Goal: Check status: Check status

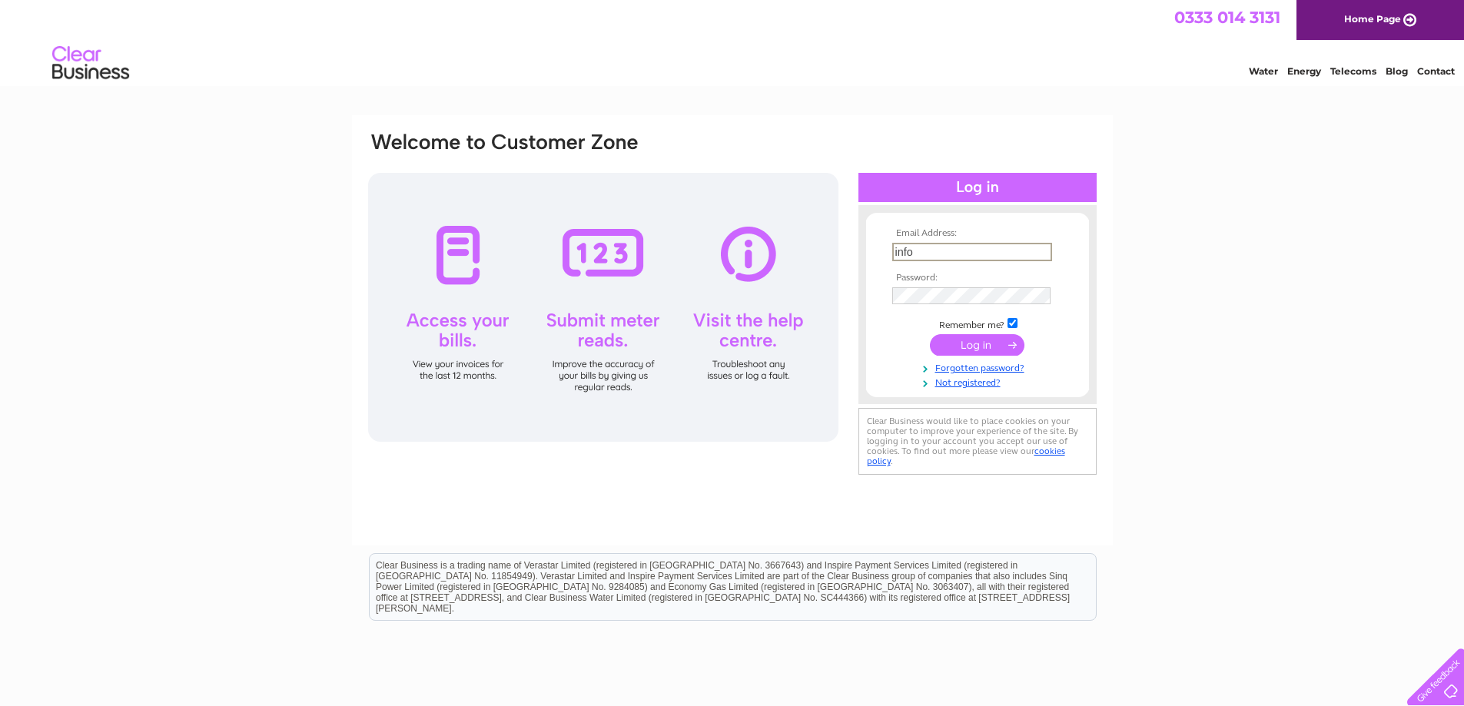
type input "[EMAIL_ADDRESS][DOMAIN_NAME]"
click at [930, 334] on input "submit" at bounding box center [977, 345] width 94 height 22
click at [999, 342] on input "submit" at bounding box center [977, 344] width 94 height 22
click at [950, 346] on input "submit" at bounding box center [977, 344] width 94 height 22
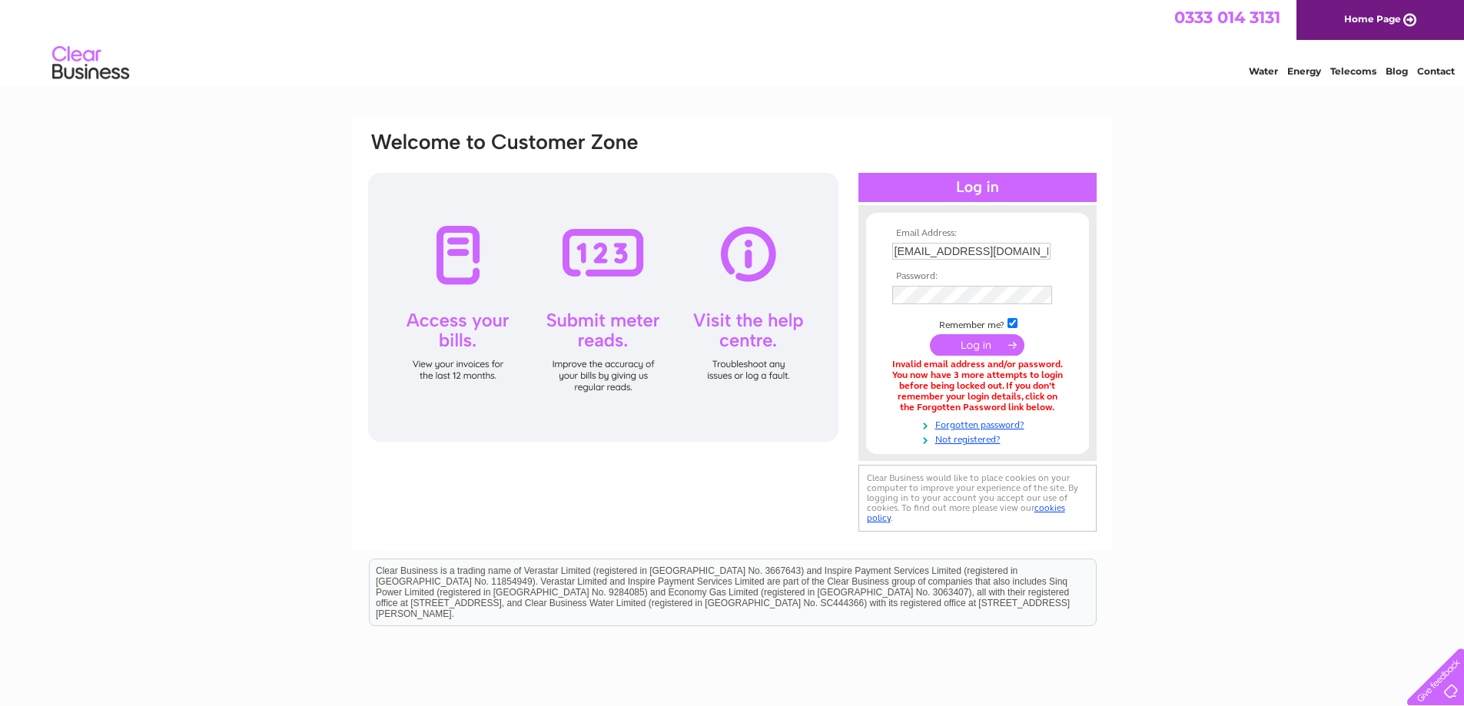
click at [948, 347] on input "submit" at bounding box center [977, 345] width 94 height 22
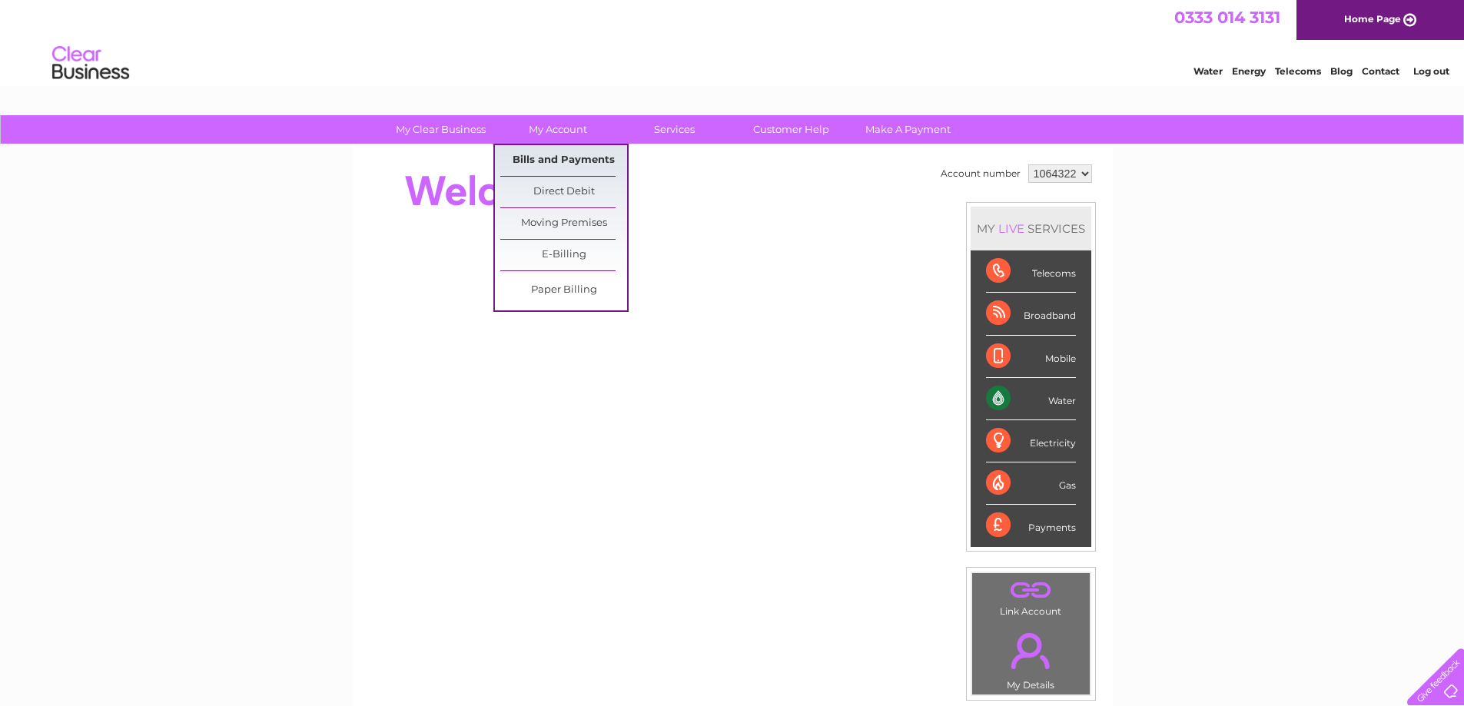
click at [544, 164] on link "Bills and Payments" at bounding box center [563, 160] width 127 height 31
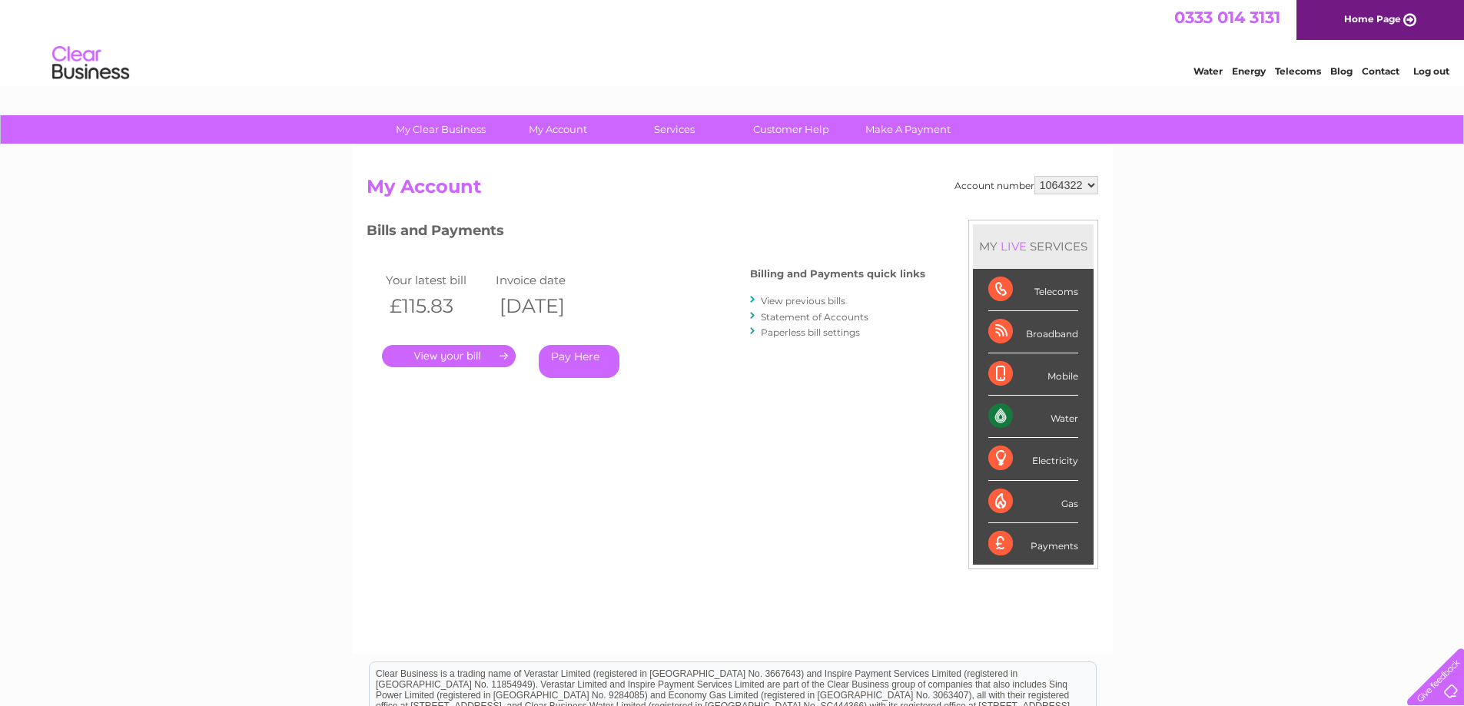
click at [480, 354] on link "." at bounding box center [449, 356] width 134 height 22
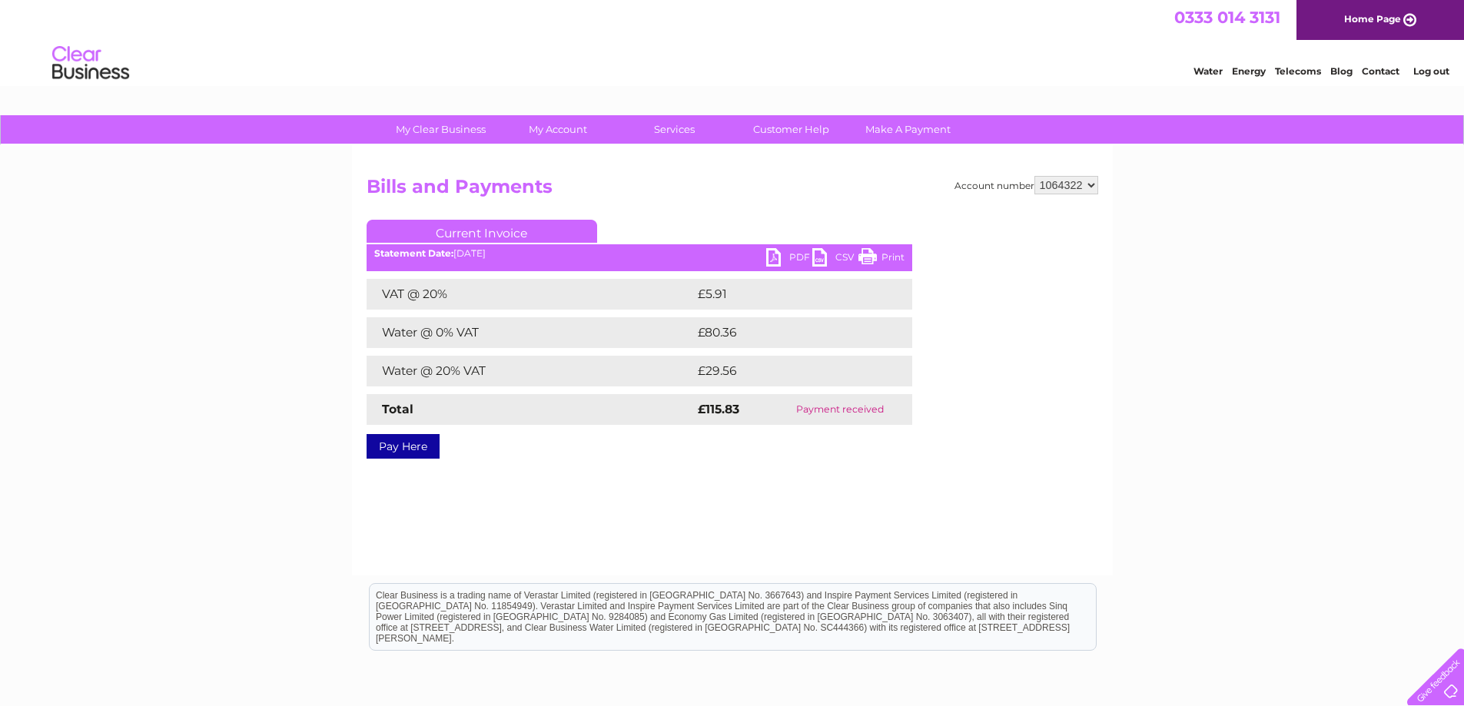
click at [773, 256] on link "PDF" at bounding box center [789, 259] width 46 height 22
click at [1441, 69] on link "Log out" at bounding box center [1431, 71] width 36 height 12
